Goal: Task Accomplishment & Management: Complete application form

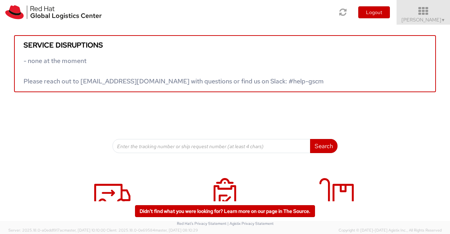
drag, startPoint x: 0, startPoint y: 0, endPoint x: 441, endPoint y: 19, distance: 441.4
click at [441, 19] on span "▼" at bounding box center [443, 20] width 4 height 6
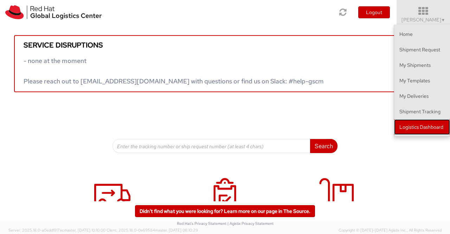
click at [435, 124] on link "Logistics Dashboard" at bounding box center [422, 126] width 56 height 15
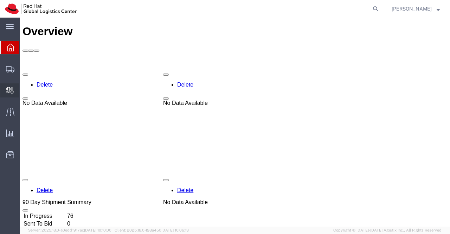
click at [0, 0] on span "Create Delivery" at bounding box center [0, 0] width 0 height 0
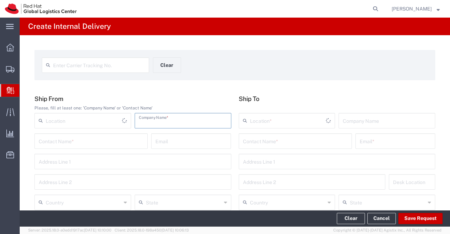
click at [157, 120] on input "text" at bounding box center [183, 120] width 88 height 12
type input "Citi Bank"
click at [288, 140] on input "text" at bounding box center [295, 140] width 105 height 12
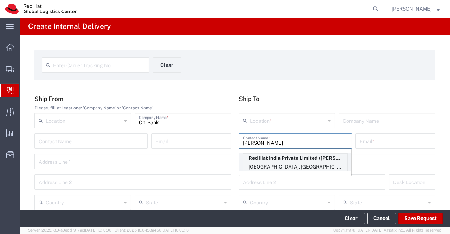
type input "[PERSON_NAME]"
click at [296, 160] on p "Red Hat India Private Limited ([PERSON_NAME]), [EMAIL_ADDRESS][DOMAIN_NAME]" at bounding box center [295, 158] width 104 height 9
type input "RH - [GEOGRAPHIC_DATA] - Carina"
type input "Red Hat India Private Limited"
type input "[PERSON_NAME]"
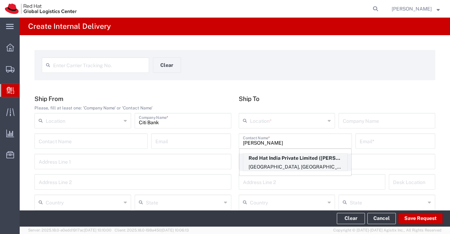
type input "[EMAIL_ADDRESS][DOMAIN_NAME]"
type input "Bagmane [GEOGRAPHIC_DATA]"
type input "FL 10, [GEOGRAPHIC_DATA], [GEOGRAPHIC_DATA]"
type input "FLEX"
type input "[GEOGRAPHIC_DATA]"
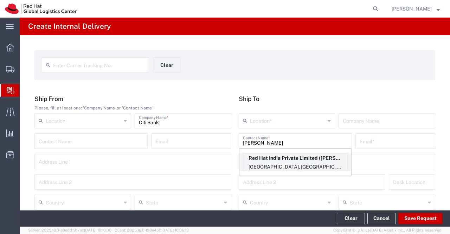
type input "[GEOGRAPHIC_DATA]"
type input "560037"
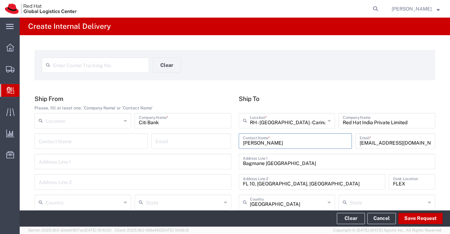
type input "[GEOGRAPHIC_DATA]"
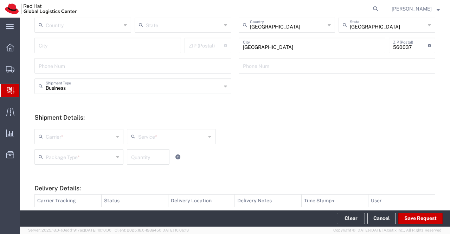
scroll to position [211, 0]
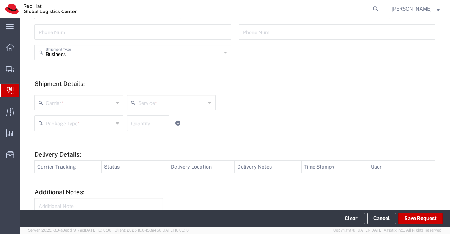
click at [117, 102] on icon at bounding box center [117, 102] width 3 height 11
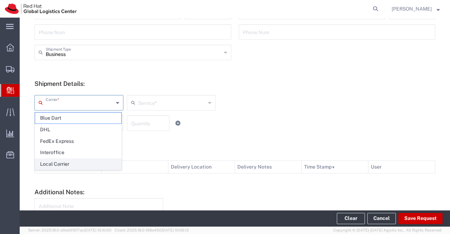
click at [91, 162] on span "Local Carrier" at bounding box center [78, 163] width 86 height 11
type input "Local Carrier"
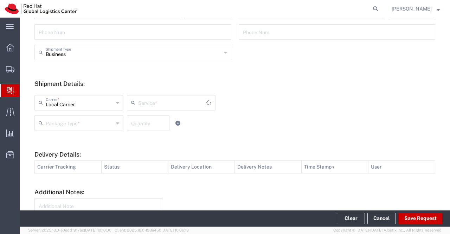
type input "Local_Ground"
click at [116, 123] on icon at bounding box center [117, 122] width 3 height 11
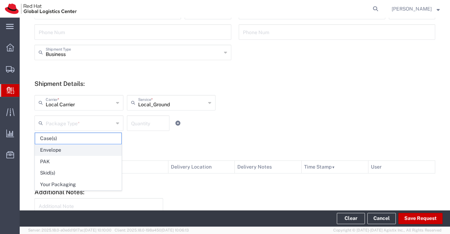
click at [99, 149] on span "Envelope" at bounding box center [78, 149] width 86 height 11
type input "Envelope"
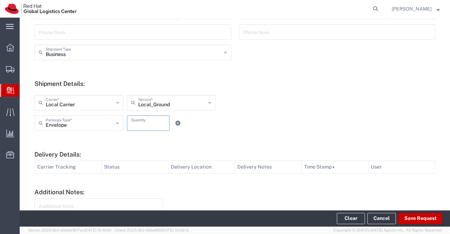
click at [135, 123] on input "number" at bounding box center [148, 122] width 34 height 12
type input "1"
click at [318, 109] on div "Local Carrier Carrier * Blue Dart DHL FedEx Express Interoffice Local Carrier L…" at bounding box center [184, 105] width 302 height 20
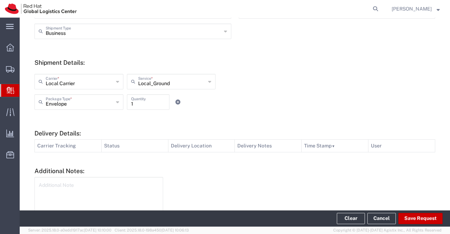
scroll to position [268, 0]
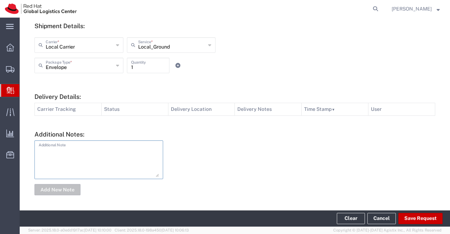
click at [96, 154] on textarea at bounding box center [99, 159] width 120 height 34
type textarea "Citi Bank Card."
click at [46, 187] on button "Add New Note" at bounding box center [57, 189] width 46 height 11
click at [422, 220] on button "Save Request" at bounding box center [420, 218] width 44 height 11
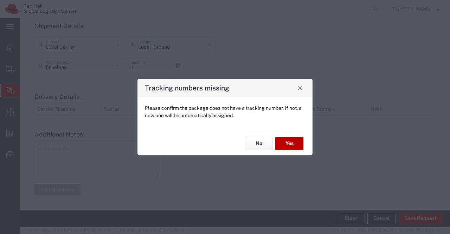
click at [289, 145] on button "Yes" at bounding box center [289, 143] width 28 height 13
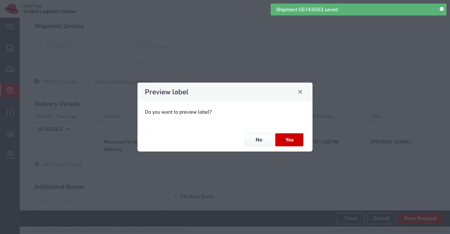
type input "Envelope"
type input "Local_Ground"
click at [255, 139] on button "No" at bounding box center [259, 139] width 28 height 13
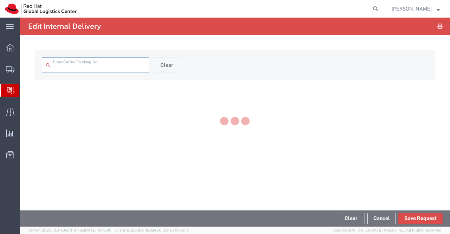
type input "56743563"
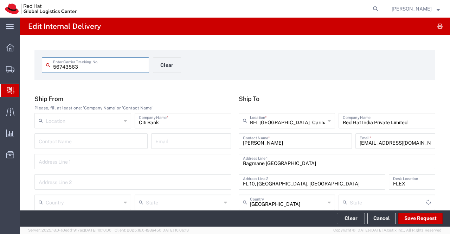
type input "Envelope"
type input "Local_Ground"
type input "[GEOGRAPHIC_DATA]"
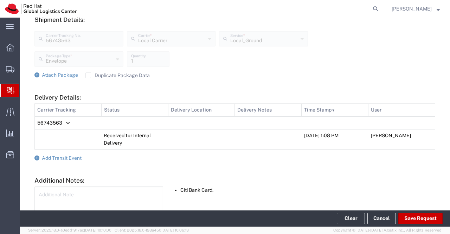
scroll to position [307, 0]
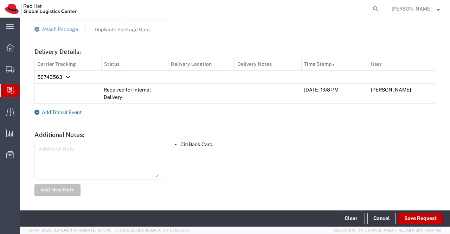
click at [37, 112] on icon at bounding box center [36, 112] width 5 height 5
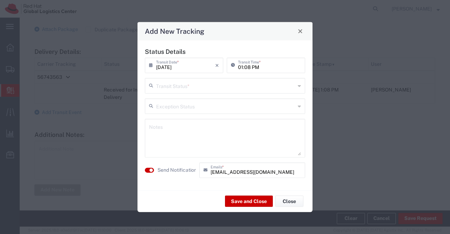
click at [299, 85] on icon at bounding box center [299, 85] width 3 height 11
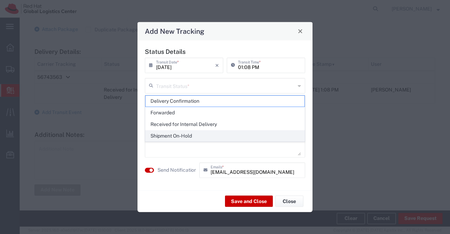
click at [287, 135] on span "Shipment On-Hold" at bounding box center [224, 135] width 159 height 11
type input "Shipment On-Hold"
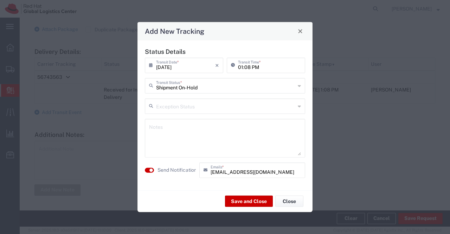
click at [287, 135] on textarea at bounding box center [225, 138] width 152 height 34
type textarea "E"
click at [299, 32] on span "Close" at bounding box center [300, 31] width 5 height 5
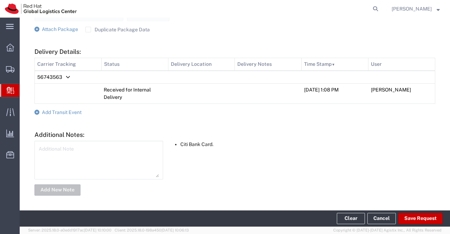
click at [36, 112] on icon at bounding box center [36, 112] width 5 height 5
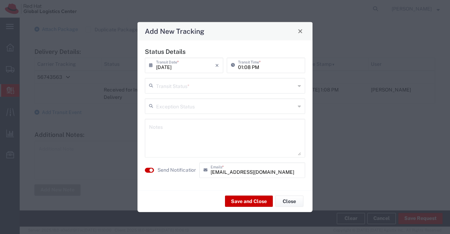
click at [300, 85] on icon at bounding box center [299, 85] width 3 height 11
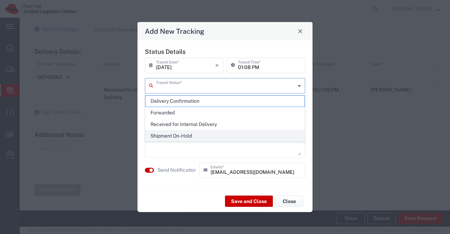
click at [279, 134] on span "Shipment On-Hold" at bounding box center [224, 135] width 159 height 11
type input "Shipment On-Hold"
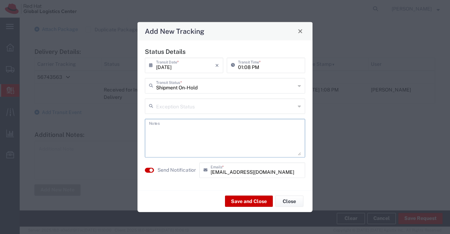
click at [279, 134] on textarea at bounding box center [225, 138] width 152 height 34
type textarea "Envelope received on [DATE]."
click at [246, 201] on button "Save and Close" at bounding box center [249, 200] width 48 height 11
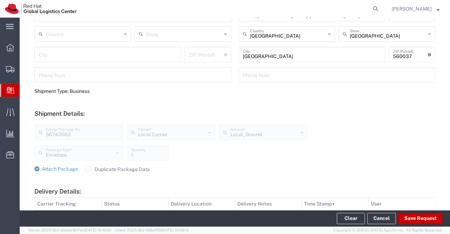
scroll to position [0, 0]
